Goal: Navigation & Orientation: Find specific page/section

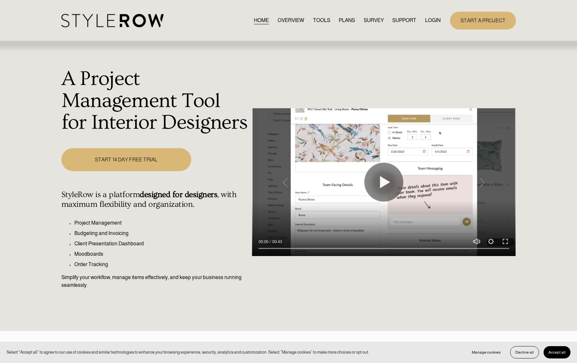
click at [436, 20] on link "LOGIN" at bounding box center [433, 20] width 16 height 9
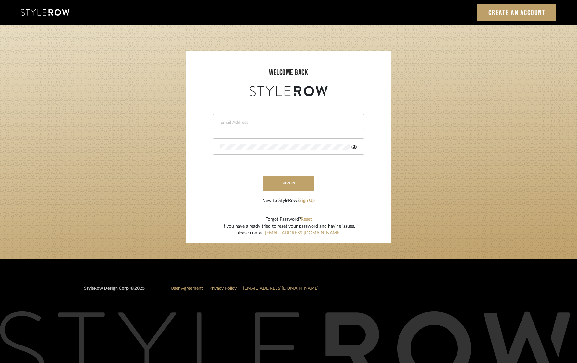
click at [240, 123] on input "email" at bounding box center [288, 122] width 136 height 6
type input "[EMAIL_ADDRESS][DOMAIN_NAME]"
click at [295, 182] on button "sign in" at bounding box center [288, 183] width 52 height 15
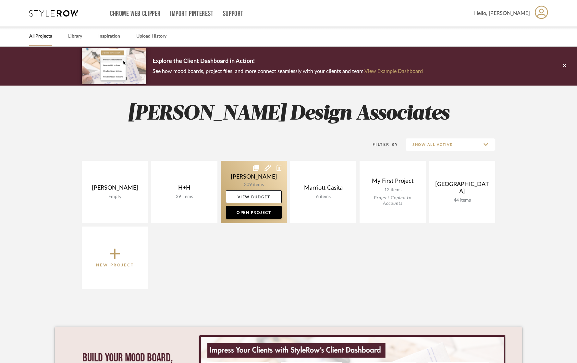
click at [238, 180] on link at bounding box center [254, 192] width 66 height 63
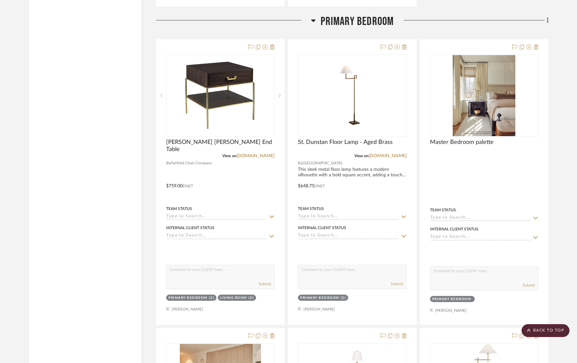
scroll to position [6777, 0]
